Goal: Find specific page/section: Find specific page/section

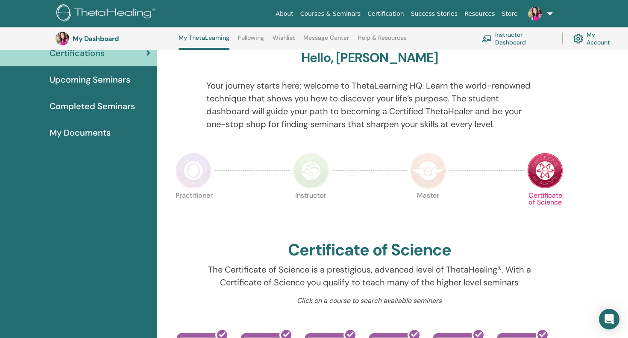
scroll to position [71, 0]
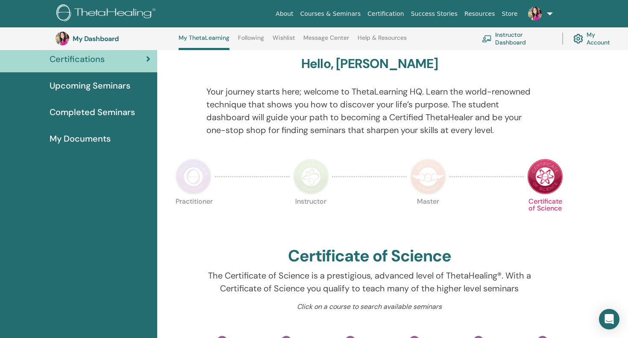
click at [112, 86] on span "Upcoming Seminars" at bounding box center [90, 85] width 81 height 13
click at [94, 85] on span "Upcoming Seminars" at bounding box center [90, 85] width 81 height 13
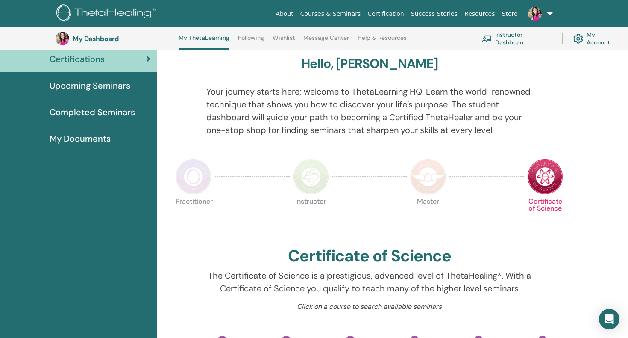
click at [97, 109] on span "Completed Seminars" at bounding box center [92, 112] width 85 height 13
click at [96, 81] on span "Upcoming Seminars" at bounding box center [90, 85] width 81 height 13
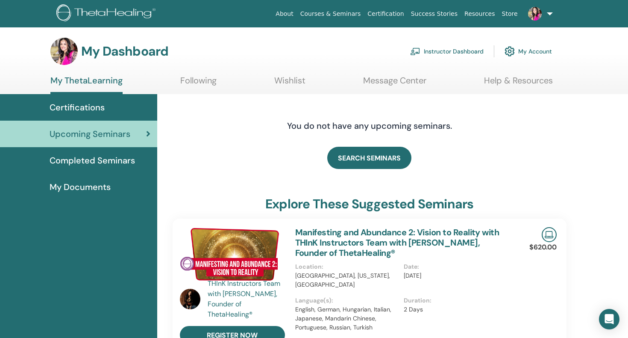
click at [553, 12] on link at bounding box center [538, 13] width 35 height 27
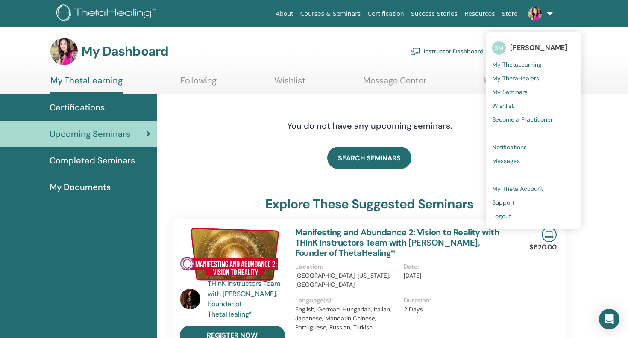
click at [254, 171] on div "SEARCH SEMINARS" at bounding box center [370, 157] width 395 height 43
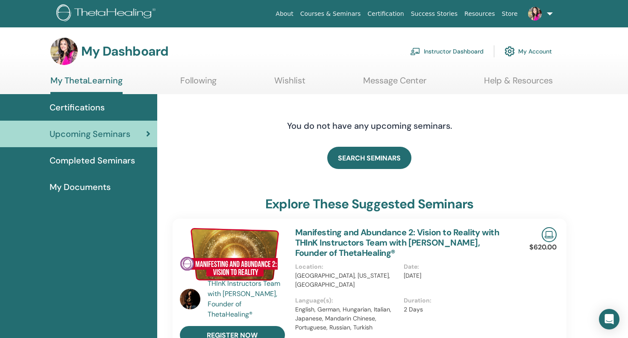
click at [108, 162] on span "Completed Seminars" at bounding box center [92, 160] width 85 height 13
click at [103, 159] on span "Completed Seminars" at bounding box center [92, 160] width 85 height 13
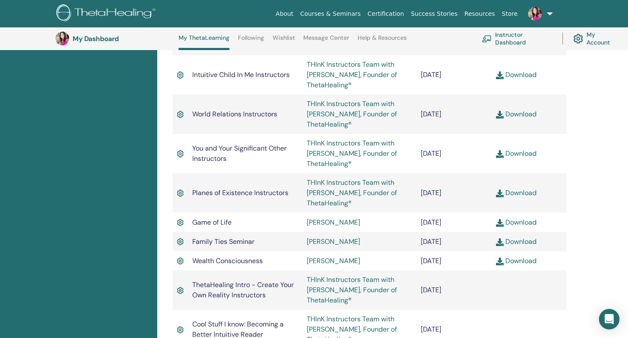
scroll to position [771, 0]
